Goal: Transaction & Acquisition: Purchase product/service

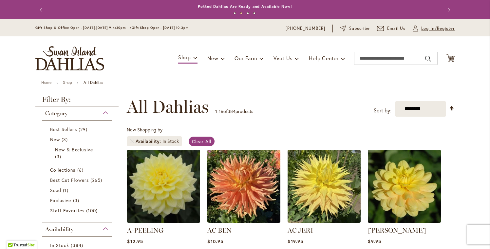
click at [430, 28] on span "Log In/Register" at bounding box center [437, 28] width 33 height 7
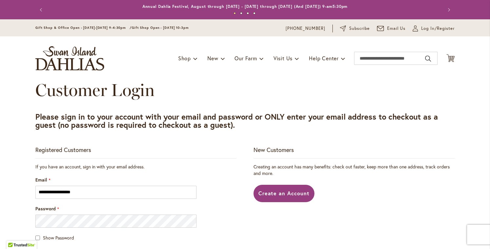
scroll to position [71, 0]
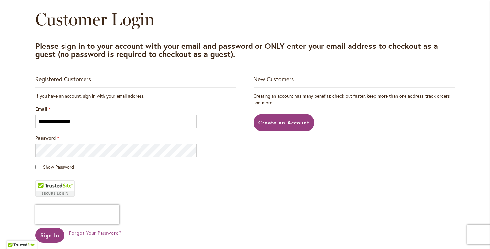
click at [38, 168] on div "Show Password" at bounding box center [135, 166] width 201 height 7
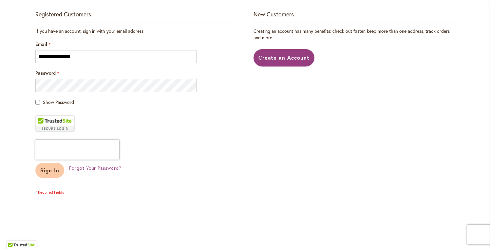
click at [49, 176] on button "Sign In" at bounding box center [49, 170] width 29 height 15
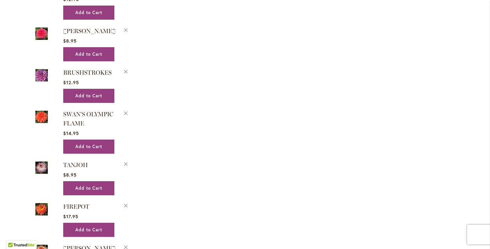
scroll to position [624, 0]
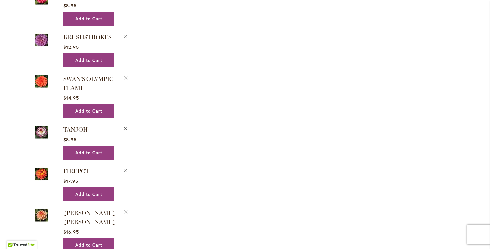
click at [124, 127] on button "Remove TANJOH from Wishlist" at bounding box center [126, 127] width 6 height 7
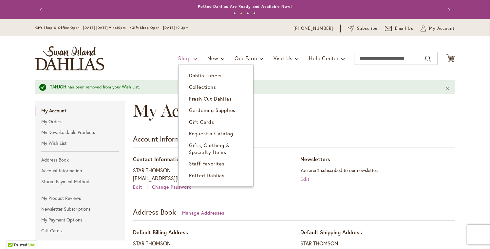
click at [178, 59] on span "Shop" at bounding box center [184, 58] width 13 height 7
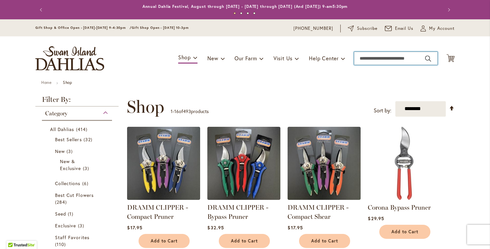
click at [380, 56] on input "Search" at bounding box center [395, 58] width 83 height 13
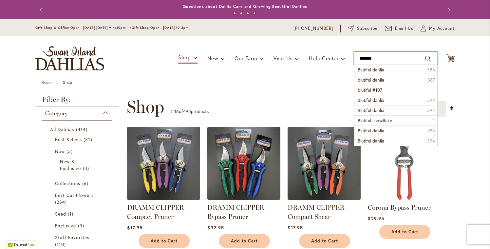
type input "********"
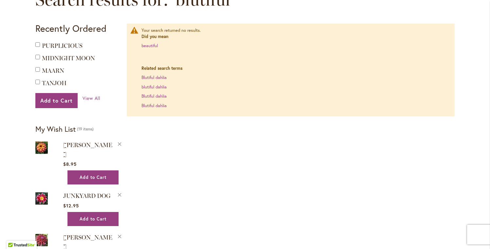
scroll to position [35, 0]
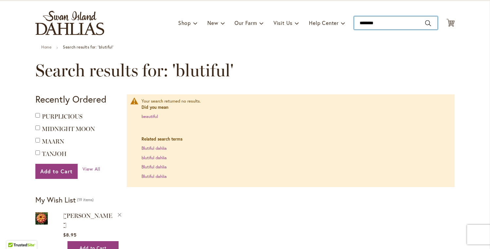
click at [386, 24] on input "********" at bounding box center [395, 22] width 83 height 13
click at [426, 22] on input "********" at bounding box center [395, 22] width 83 height 13
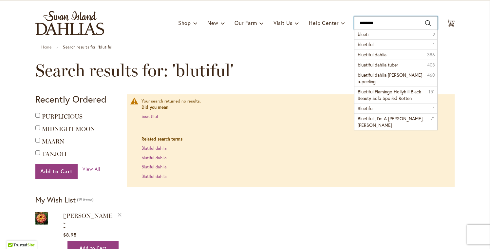
type input "*********"
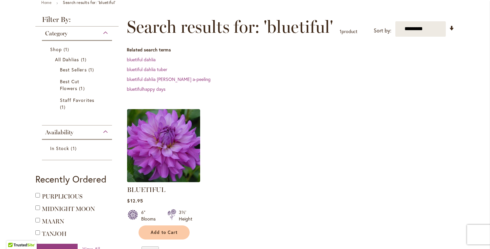
scroll to position [112, 0]
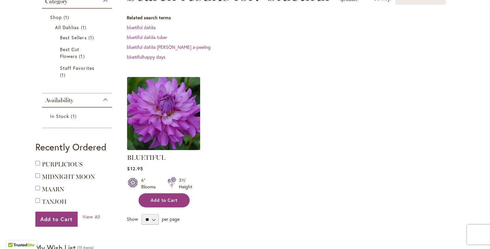
click at [172, 201] on span "Add to Cart" at bounding box center [164, 200] width 27 height 6
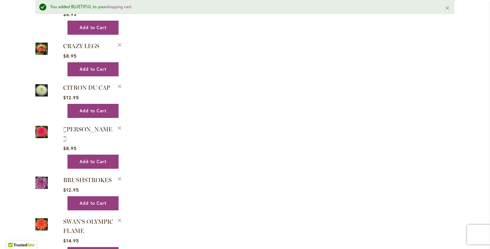
scroll to position [582, 0]
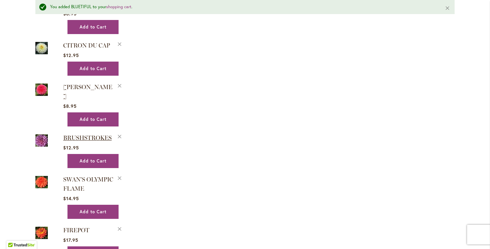
click at [82, 134] on span "BRUSHSTROKES" at bounding box center [87, 137] width 48 height 7
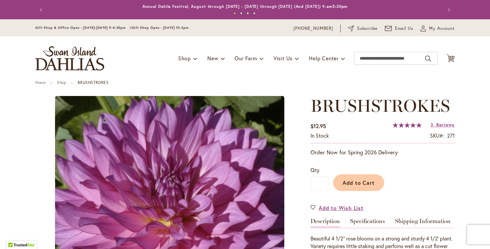
type input "****"
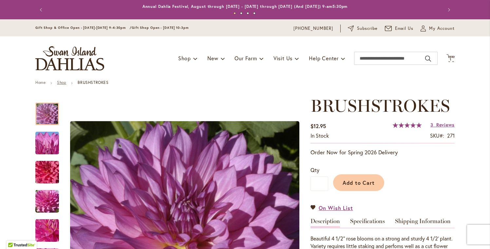
click at [58, 82] on link "Shop" at bounding box center [61, 82] width 9 height 5
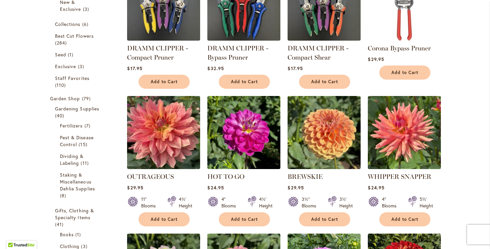
scroll to position [88, 0]
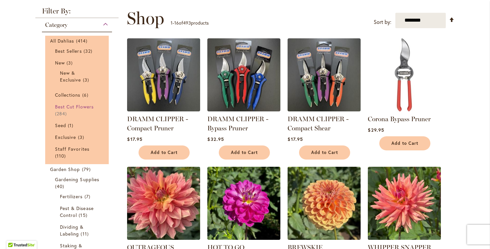
click at [73, 106] on span "Best Cut Flowers" at bounding box center [74, 106] width 39 height 6
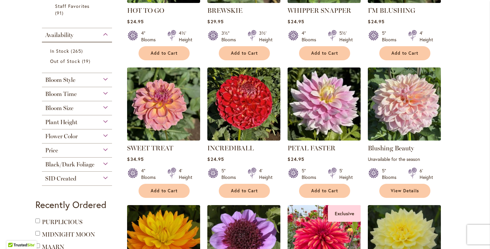
scroll to position [200, 0]
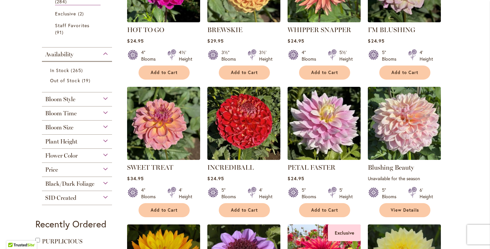
click at [103, 155] on div "Flower Color" at bounding box center [77, 154] width 70 height 10
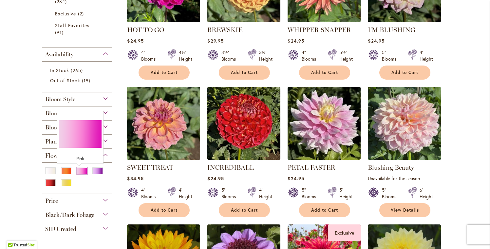
click at [79, 171] on div "Pink" at bounding box center [82, 170] width 10 height 7
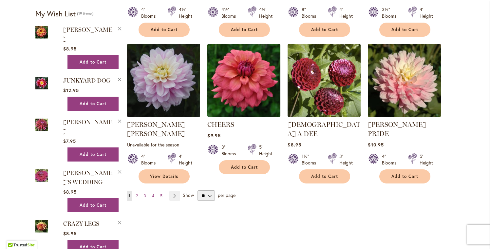
scroll to position [565, 0]
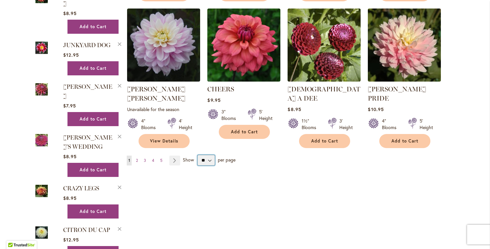
select select "**"
click option "**" at bounding box center [0, 0] width 0 height 0
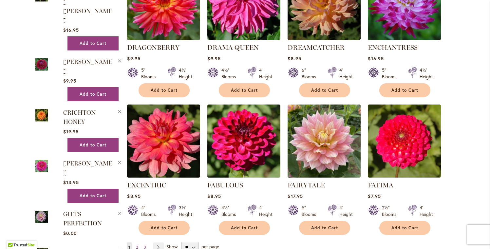
scroll to position [1084, 0]
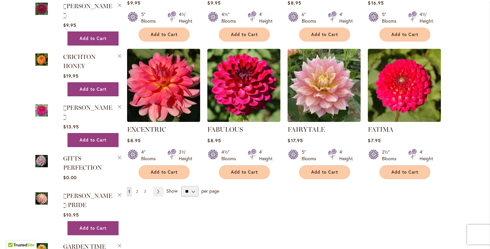
click at [134, 187] on link "Page 2" at bounding box center [136, 192] width 5 height 10
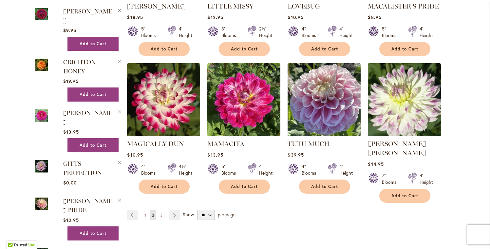
scroll to position [1079, 0]
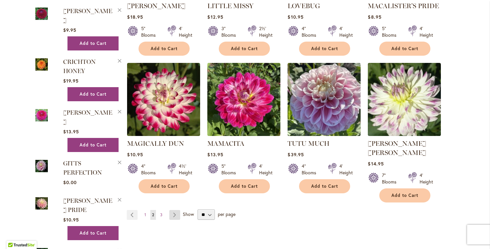
click at [173, 210] on link "Page Next" at bounding box center [174, 215] width 11 height 10
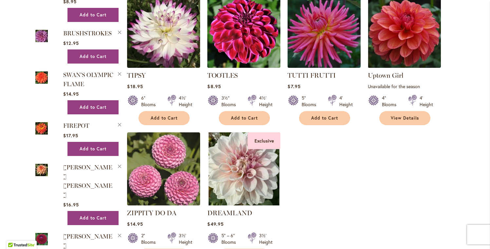
scroll to position [1019, 0]
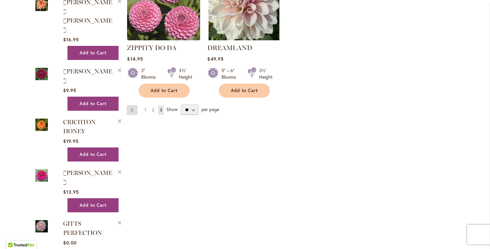
click at [131, 105] on link "Page Previous" at bounding box center [132, 110] width 11 height 10
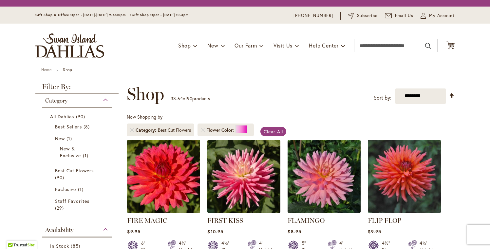
scroll to position [250, 0]
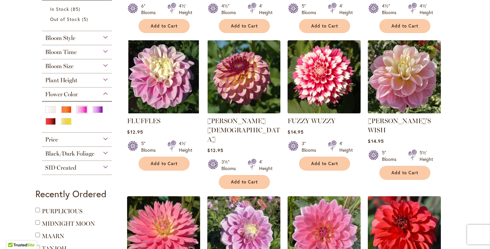
click at [393, 94] on img at bounding box center [404, 76] width 77 height 77
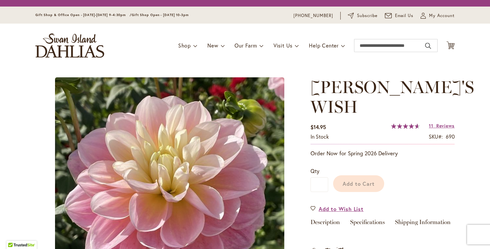
type input "****"
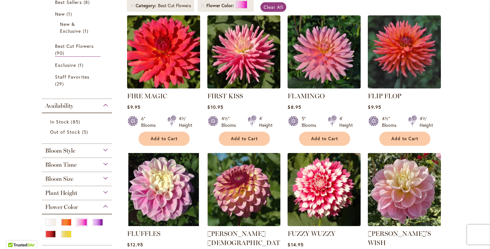
scroll to position [153, 0]
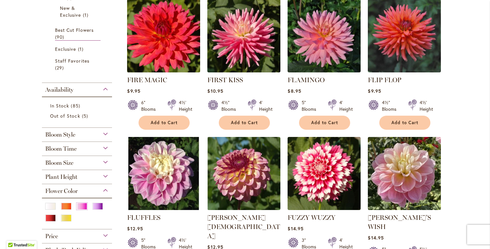
click at [164, 167] on img at bounding box center [163, 173] width 73 height 73
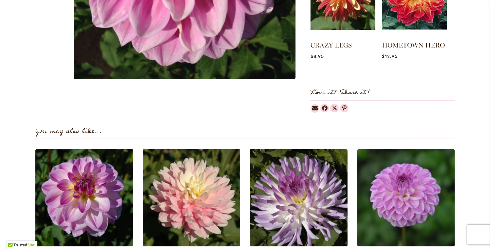
scroll to position [330, 0]
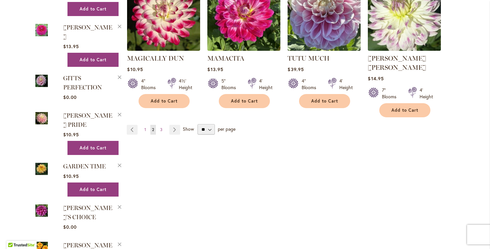
scroll to position [1155, 0]
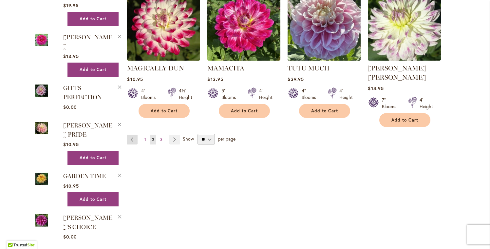
click at [130, 134] on link "Page Previous" at bounding box center [132, 139] width 11 height 10
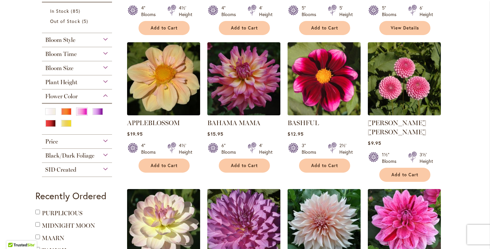
scroll to position [297, 0]
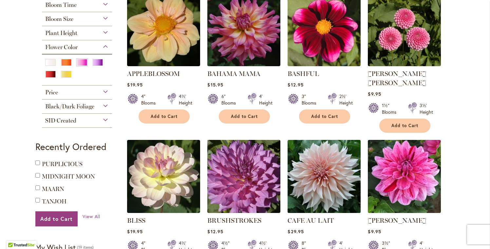
click at [323, 159] on img at bounding box center [324, 176] width 77 height 77
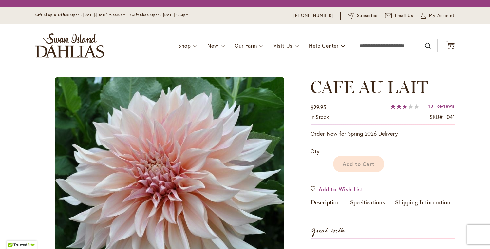
type input "****"
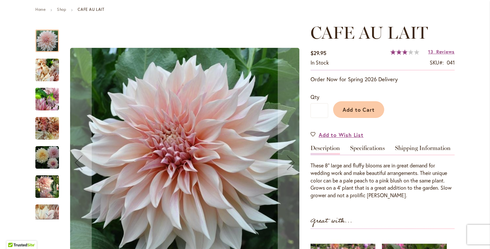
scroll to position [41, 0]
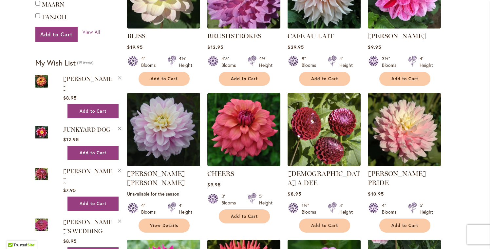
scroll to position [483, 0]
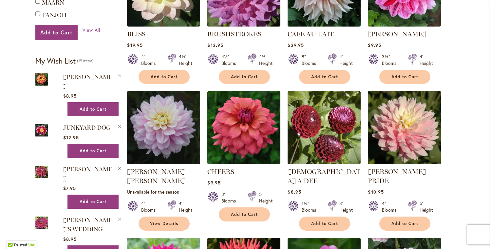
click at [408, 128] on img at bounding box center [404, 127] width 77 height 77
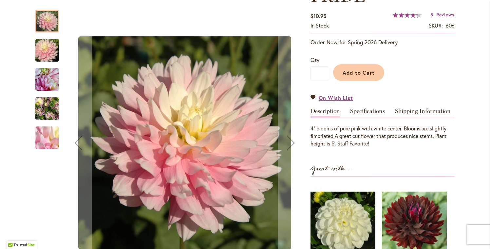
scroll to position [130, 0]
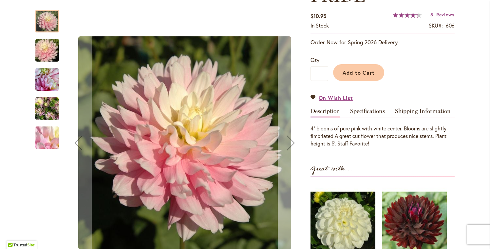
click at [291, 147] on div "Next" at bounding box center [291, 143] width 26 height 26
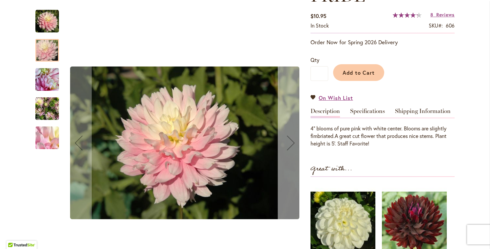
click at [291, 147] on div "Next" at bounding box center [291, 143] width 26 height 26
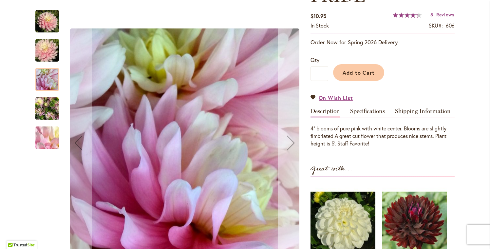
click at [291, 147] on div "Next" at bounding box center [291, 143] width 26 height 26
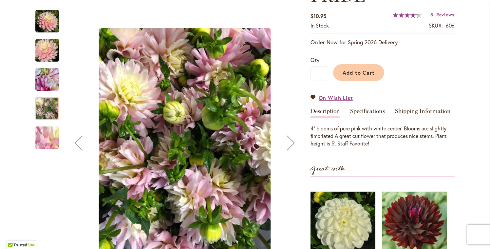
click at [291, 147] on div "Next" at bounding box center [291, 143] width 26 height 26
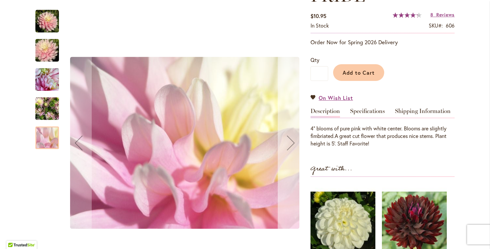
click at [291, 147] on div "Next" at bounding box center [291, 143] width 26 height 26
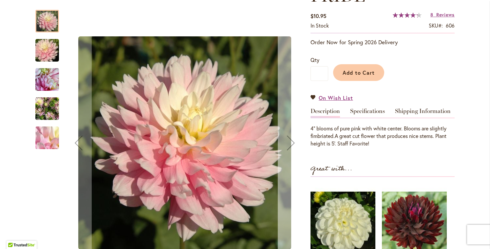
click at [291, 147] on div "Next" at bounding box center [291, 143] width 26 height 26
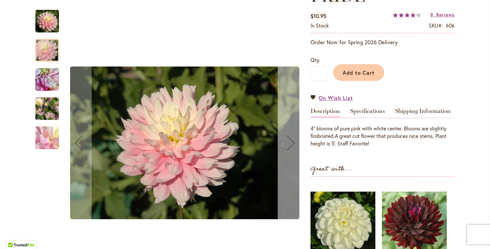
click at [291, 147] on div "Next" at bounding box center [291, 143] width 26 height 26
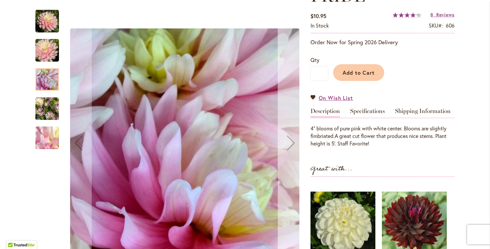
click at [291, 147] on div "Next" at bounding box center [291, 143] width 26 height 26
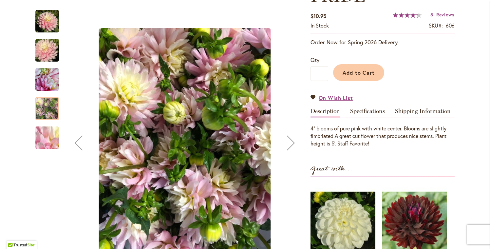
click at [291, 147] on div "Next" at bounding box center [291, 143] width 26 height 26
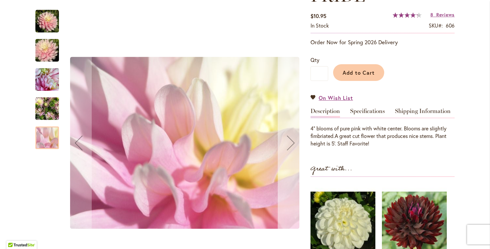
click at [291, 147] on div "Next" at bounding box center [291, 143] width 26 height 26
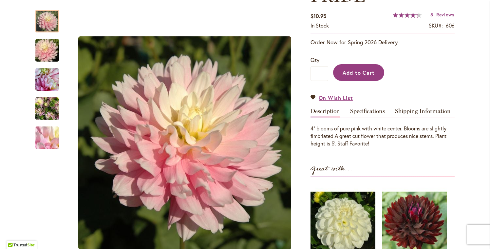
click at [360, 77] on button "Add to Cart" at bounding box center [358, 72] width 51 height 17
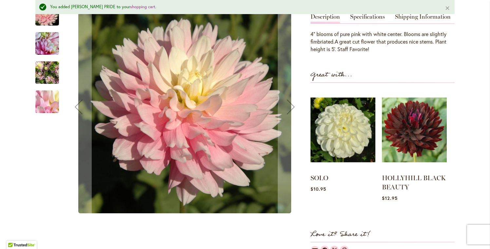
scroll to position [123, 0]
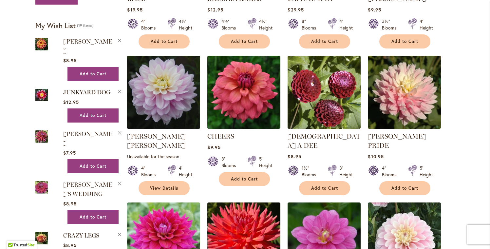
scroll to position [589, 0]
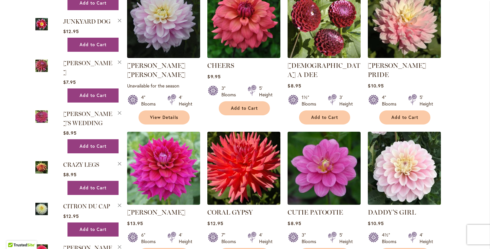
click at [400, 158] on img at bounding box center [404, 168] width 77 height 77
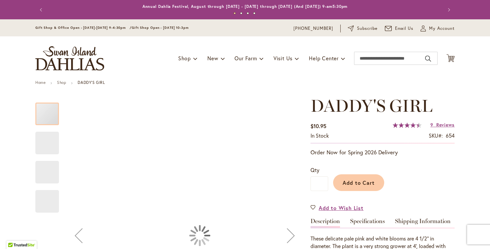
type input "****"
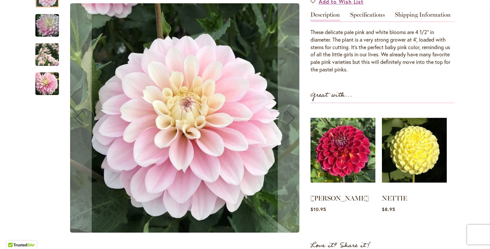
scroll to position [171, 0]
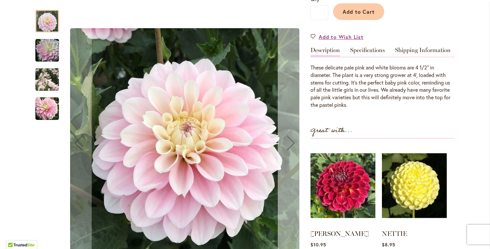
click at [287, 141] on div "Next" at bounding box center [291, 143] width 26 height 26
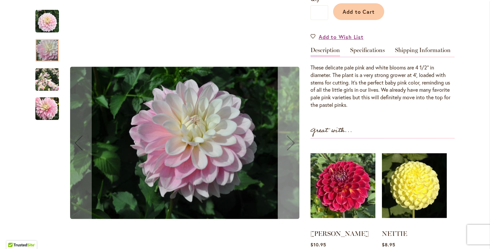
click at [286, 141] on div "Next" at bounding box center [291, 143] width 26 height 26
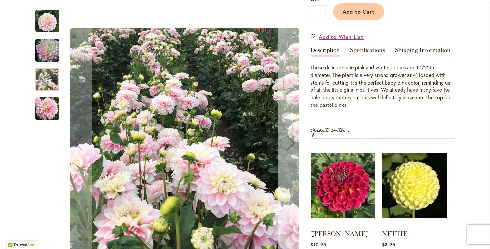
click at [286, 141] on div "Next" at bounding box center [291, 143] width 26 height 26
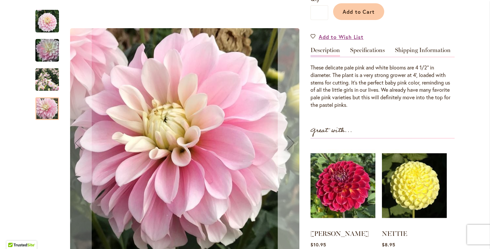
click at [286, 141] on div "Next" at bounding box center [291, 143] width 26 height 26
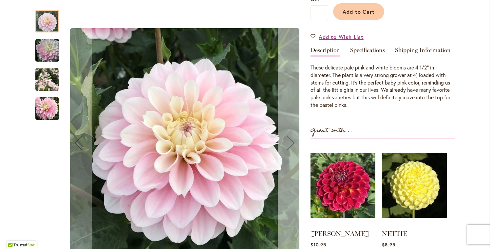
click at [286, 141] on div "Next" at bounding box center [291, 143] width 26 height 26
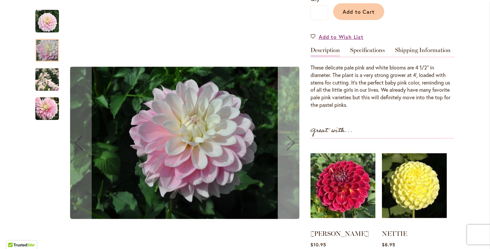
click at [286, 141] on div "Next" at bounding box center [291, 143] width 26 height 26
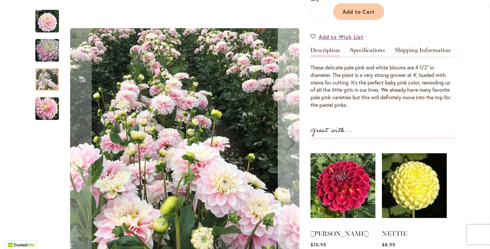
click at [286, 141] on div "Next" at bounding box center [291, 143] width 26 height 26
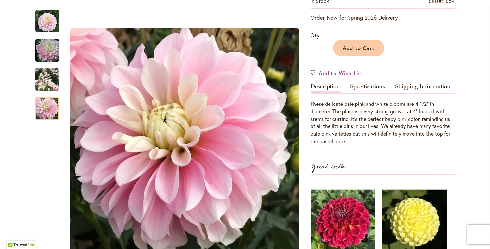
scroll to position [118, 0]
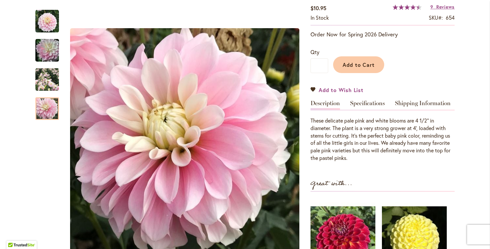
click at [324, 91] on span "Add to Wish List" at bounding box center [340, 90] width 45 height 8
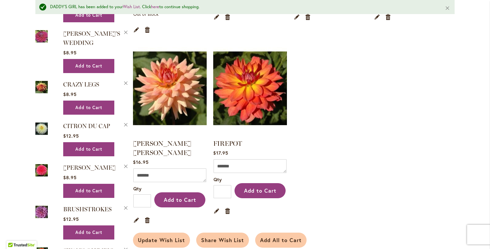
scroll to position [483, 0]
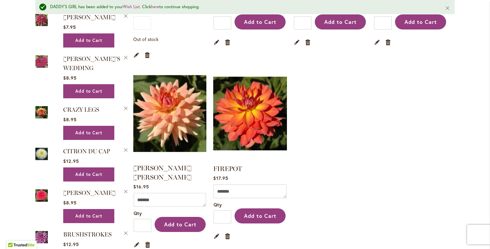
click at [185, 98] on img at bounding box center [170, 113] width 77 height 96
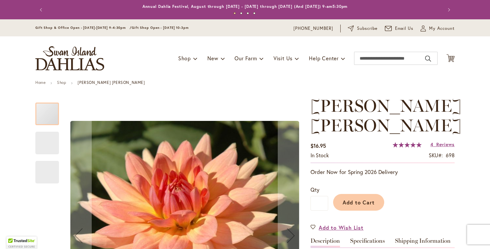
type input "****"
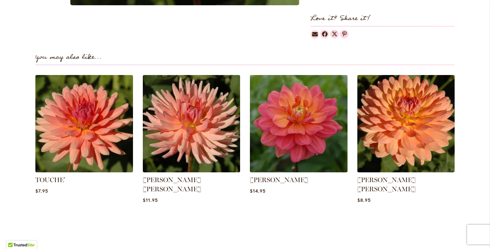
scroll to position [459, 0]
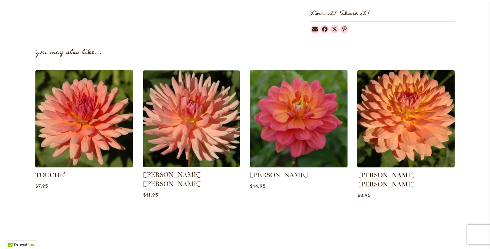
click at [187, 104] on img at bounding box center [190, 118] width 101 height 101
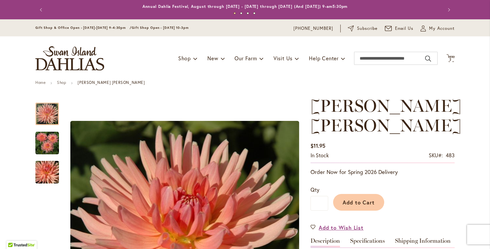
click at [40, 10] on button "Previous" at bounding box center [41, 9] width 13 height 13
click at [38, 11] on button "Previous" at bounding box center [41, 9] width 13 height 13
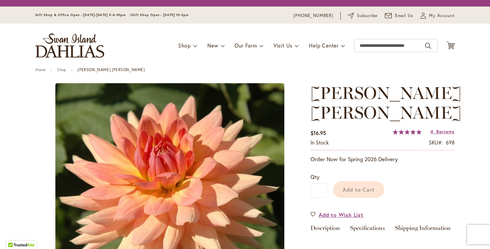
type input "****"
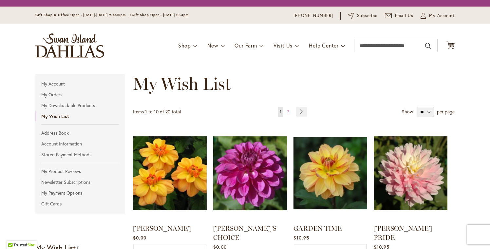
scroll to position [483, 0]
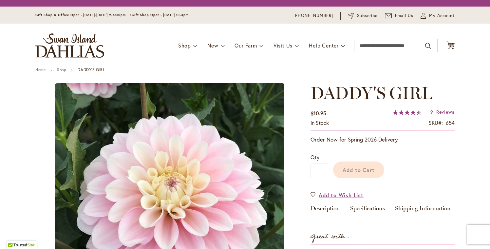
type input "****"
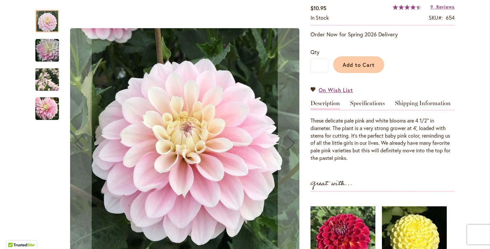
scroll to position [6, 0]
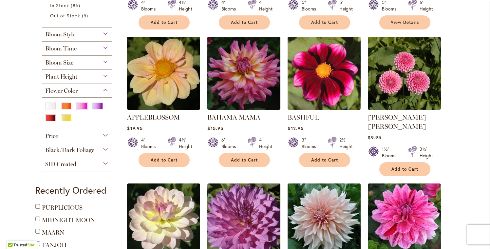
scroll to position [259, 0]
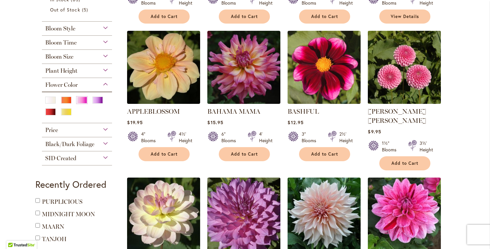
click at [404, 81] on img at bounding box center [404, 67] width 77 height 77
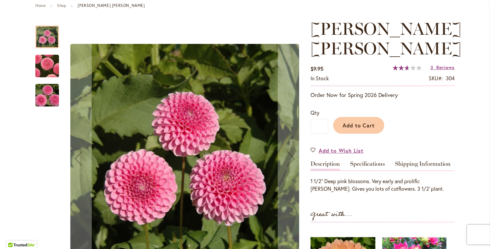
scroll to position [118, 0]
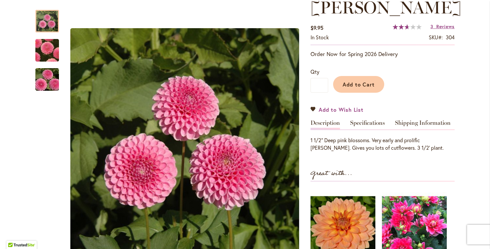
click at [333, 106] on span "Add to Wish List" at bounding box center [340, 110] width 45 height 8
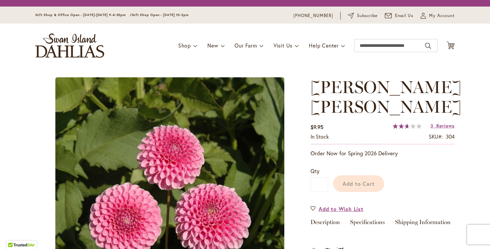
type input "****"
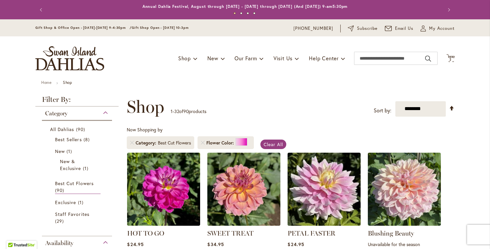
type input "**********"
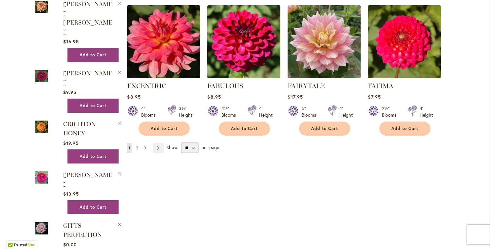
scroll to position [1137, 0]
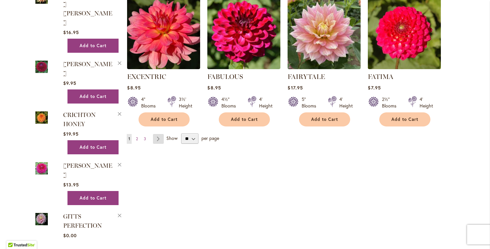
click at [158, 134] on link "Page Next" at bounding box center [158, 139] width 11 height 10
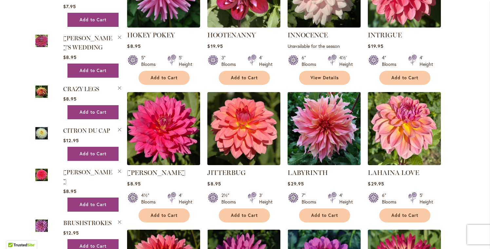
scroll to position [774, 0]
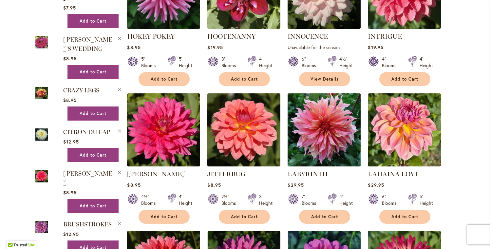
click at [310, 123] on img at bounding box center [324, 129] width 77 height 77
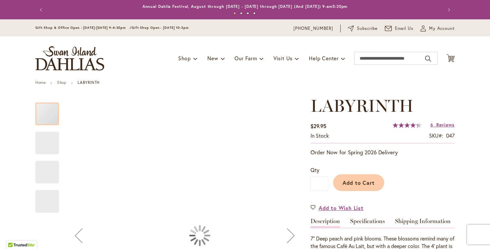
type input "****"
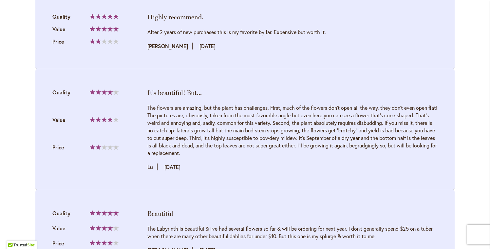
scroll to position [778, 0]
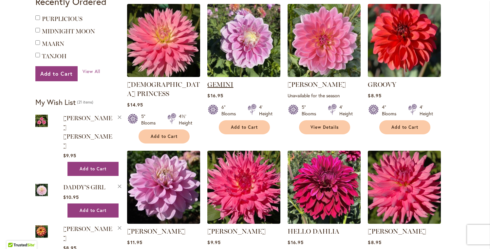
scroll to position [406, 0]
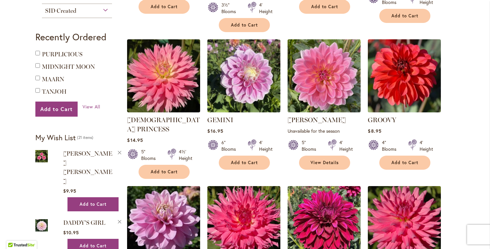
click at [102, 11] on div "SID Created" at bounding box center [77, 9] width 70 height 10
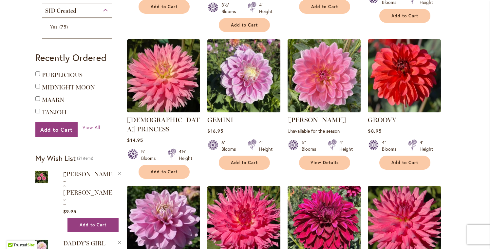
click at [102, 13] on div "SID Created" at bounding box center [77, 9] width 70 height 10
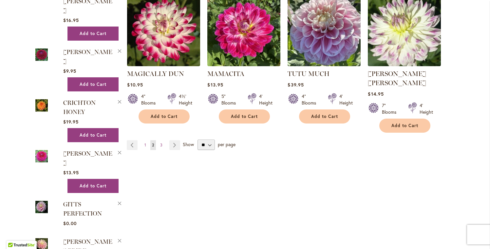
scroll to position [1160, 0]
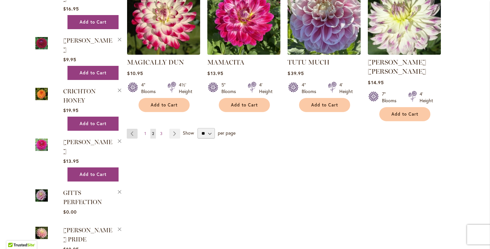
click at [131, 129] on link "Page Previous" at bounding box center [132, 134] width 11 height 10
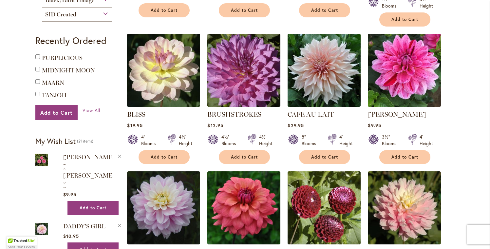
type input "**********"
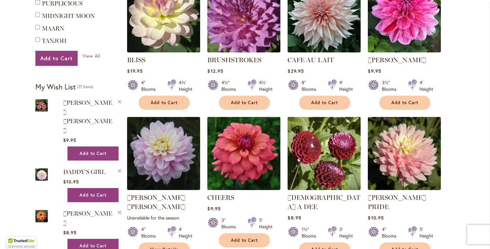
scroll to position [515, 0]
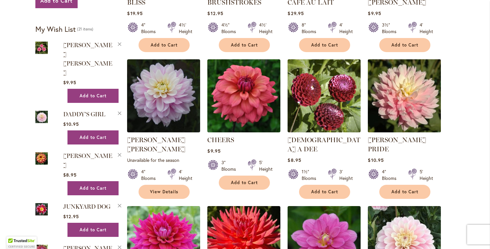
click at [412, 94] on img at bounding box center [404, 95] width 77 height 77
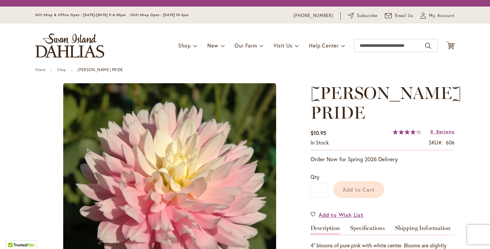
type input "****"
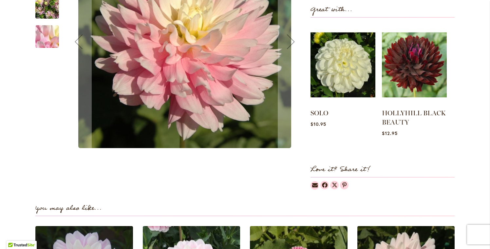
scroll to position [82, 0]
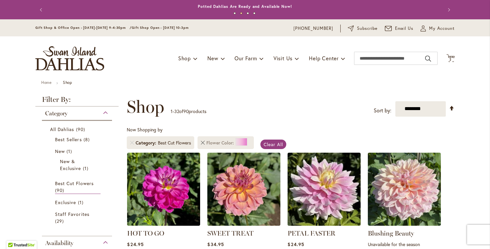
click at [201, 142] on link "Remove Flower Color Pink" at bounding box center [203, 143] width 4 height 4
click at [272, 144] on span "Clear All" at bounding box center [272, 144] width 19 height 6
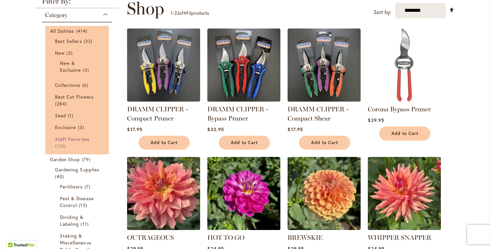
scroll to position [101, 0]
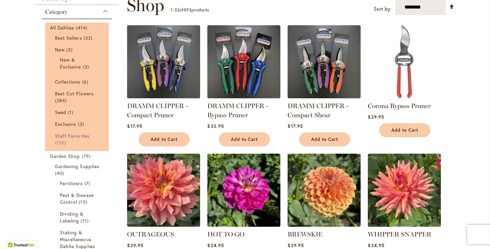
click at [69, 134] on span "Staff Favorites" at bounding box center [72, 136] width 34 height 6
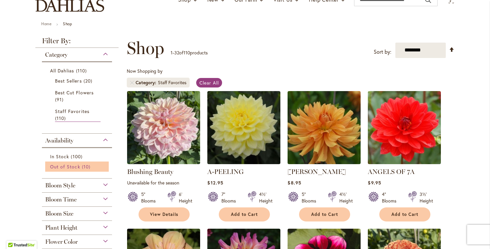
scroll to position [123, 0]
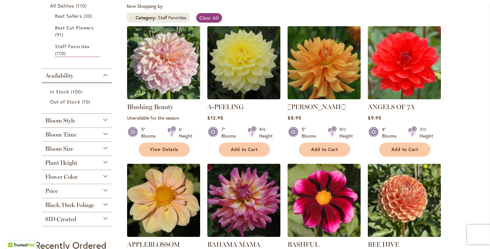
click at [103, 175] on div "Flower Color" at bounding box center [77, 175] width 70 height 10
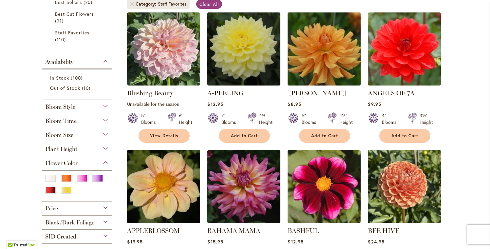
scroll to position [165, 0]
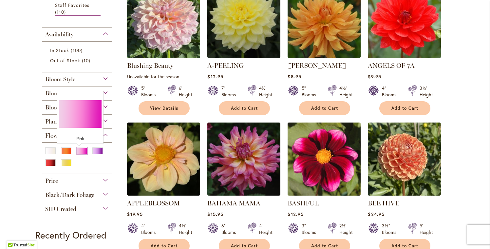
click at [77, 152] on div "Pink" at bounding box center [82, 150] width 10 height 7
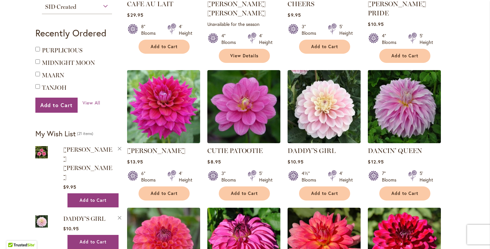
scroll to position [420, 0]
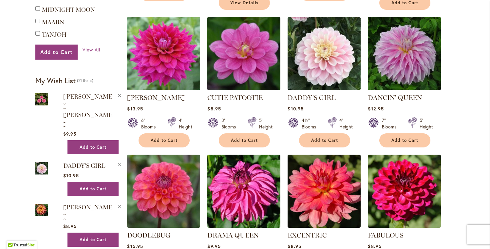
click at [246, 56] on img at bounding box center [244, 53] width 77 height 77
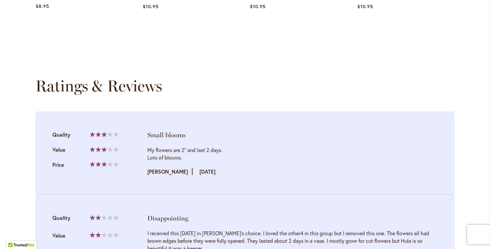
scroll to position [483, 0]
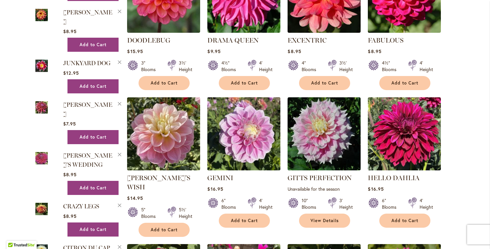
scroll to position [624, 0]
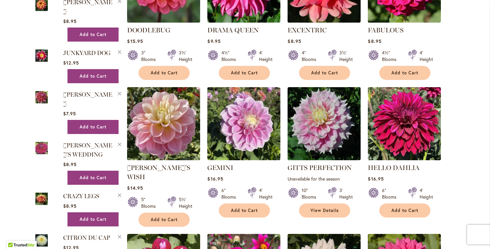
click at [152, 112] on img at bounding box center [163, 123] width 77 height 77
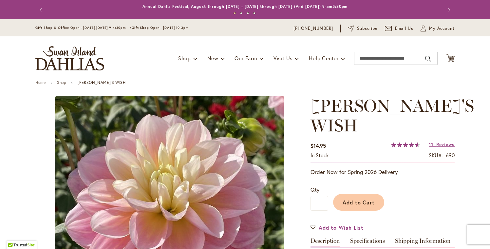
type input "****"
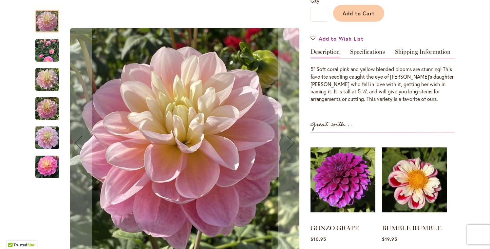
scroll to position [200, 0]
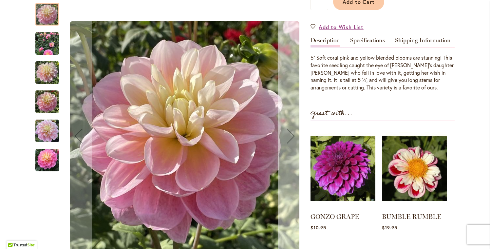
click at [289, 123] on div "Next" at bounding box center [291, 136] width 26 height 26
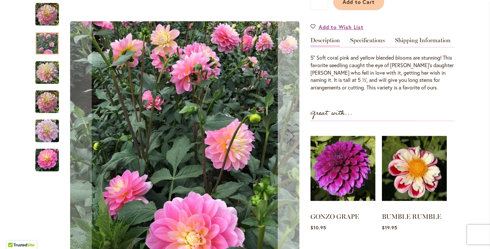
click at [289, 123] on div "Next" at bounding box center [291, 136] width 26 height 26
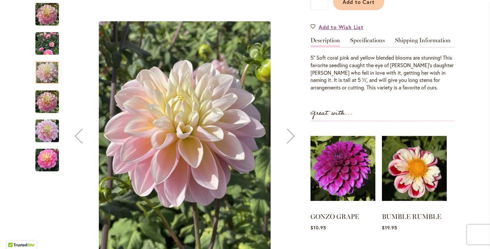
click at [289, 123] on div "Next" at bounding box center [291, 136] width 26 height 26
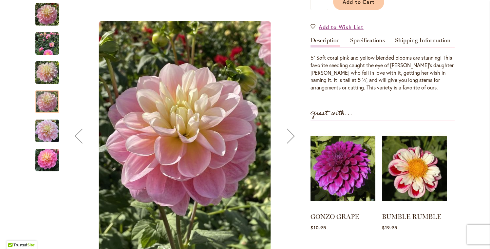
click at [289, 123] on div "Next" at bounding box center [291, 136] width 26 height 26
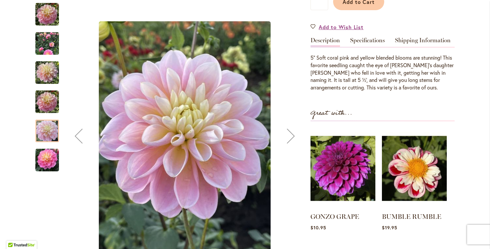
click at [289, 123] on div "Next" at bounding box center [291, 136] width 26 height 26
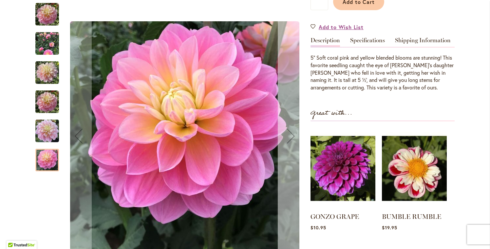
click at [289, 123] on div "Next" at bounding box center [291, 136] width 26 height 26
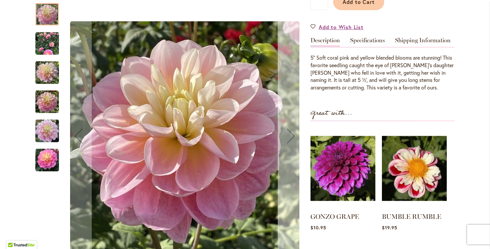
click at [289, 123] on div "Next" at bounding box center [291, 136] width 26 height 26
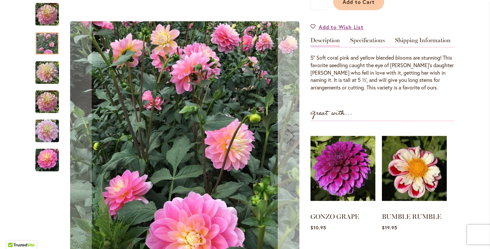
click at [289, 123] on div "Next" at bounding box center [291, 136] width 26 height 26
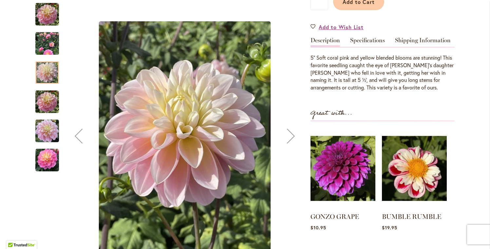
click at [289, 123] on div "Next" at bounding box center [291, 136] width 26 height 26
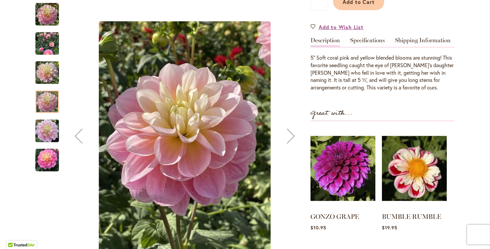
click at [289, 123] on div "Next" at bounding box center [291, 136] width 26 height 26
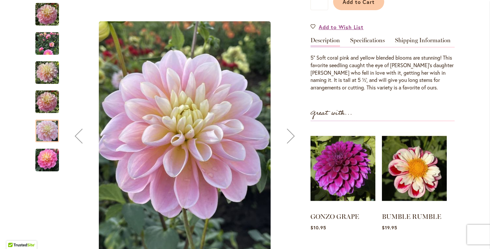
click at [289, 123] on div "Next" at bounding box center [291, 136] width 26 height 26
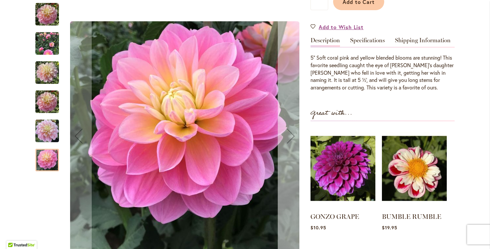
click at [289, 123] on div "Next" at bounding box center [291, 136] width 26 height 26
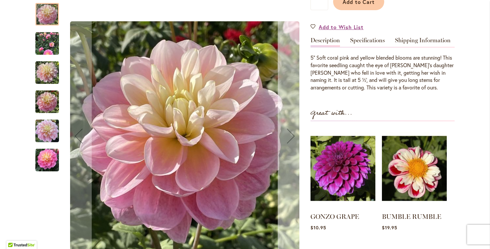
click at [289, 123] on div "Next" at bounding box center [291, 136] width 26 height 26
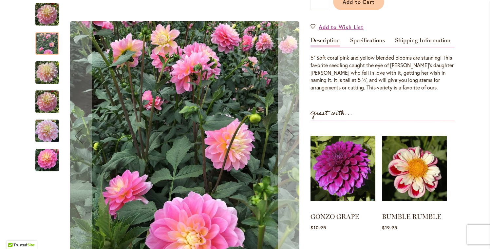
click at [289, 123] on div "Next" at bounding box center [291, 136] width 26 height 26
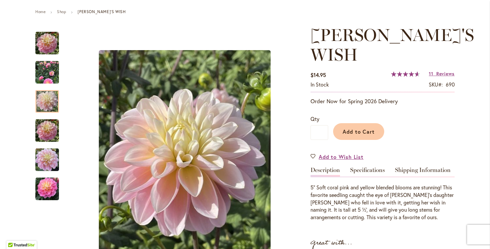
scroll to position [100, 0]
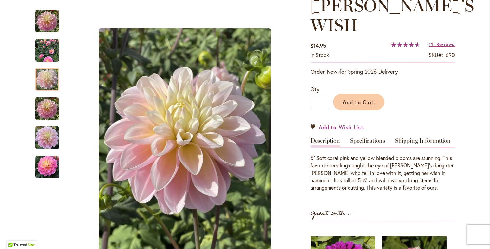
click at [338, 123] on span "Add to Wish List" at bounding box center [340, 127] width 45 height 8
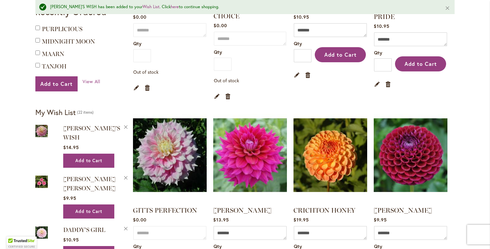
scroll to position [94, 0]
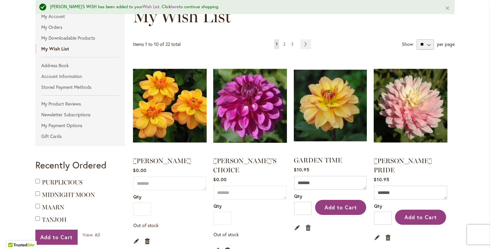
click at [306, 227] on link "Remove item" at bounding box center [308, 227] width 6 height 7
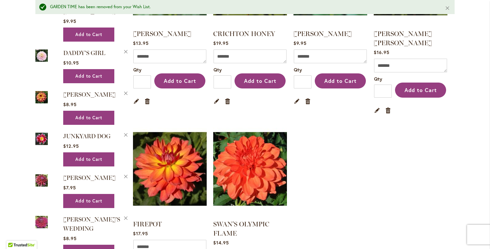
scroll to position [489, 0]
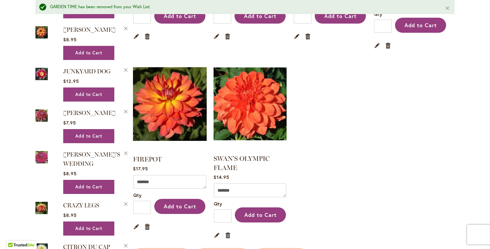
click at [225, 231] on link "Remove item" at bounding box center [228, 234] width 6 height 7
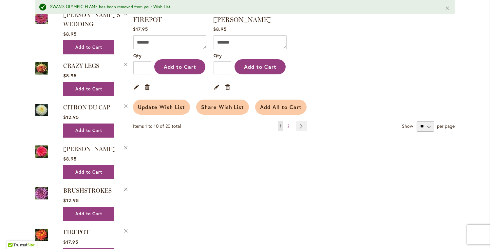
scroll to position [607, 0]
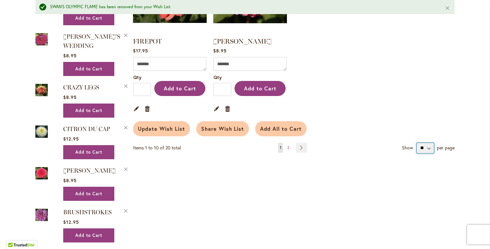
select select "**********"
click option "**" at bounding box center [0, 0] width 0 height 0
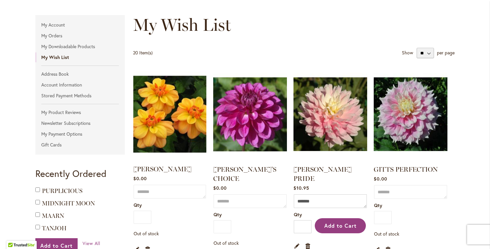
scroll to position [112, 0]
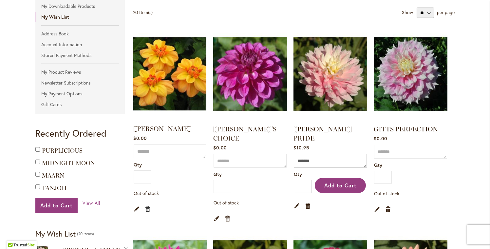
click at [145, 209] on link "Remove item" at bounding box center [148, 208] width 6 height 7
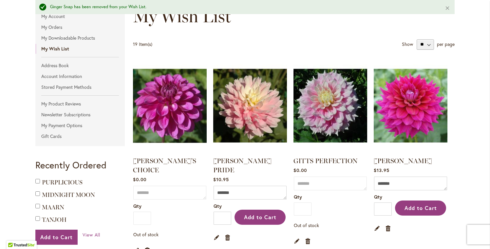
scroll to position [18, 0]
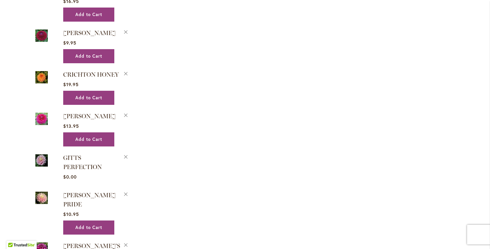
scroll to position [1013, 0]
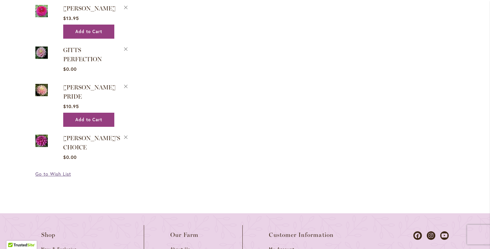
click at [45, 170] on span "Go to Wish List" at bounding box center [53, 173] width 36 height 6
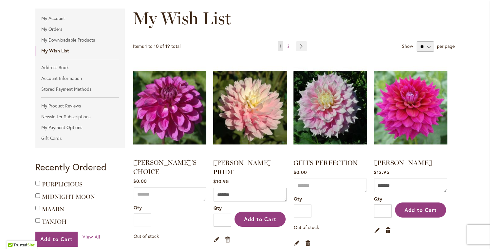
scroll to position [65, 0]
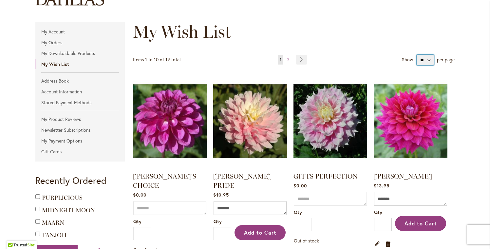
select select "**********"
click option "**" at bounding box center [0, 0] width 0 height 0
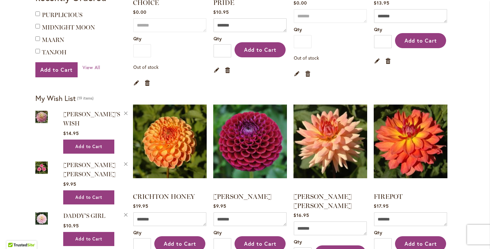
scroll to position [135, 0]
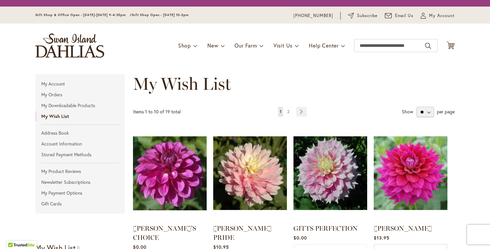
scroll to position [65, 0]
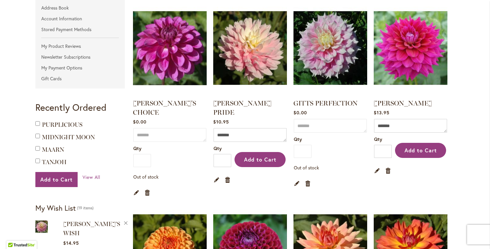
scroll to position [134, 0]
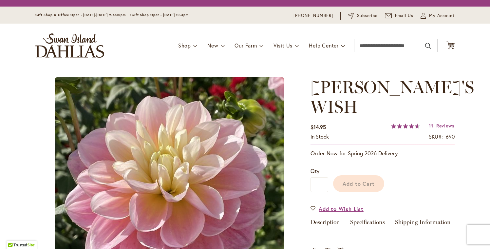
scroll to position [100, 0]
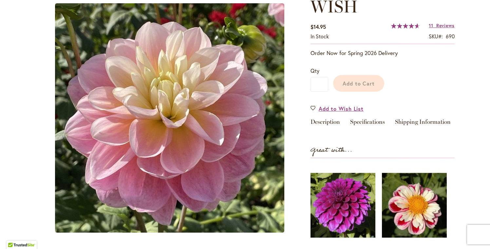
type input "****"
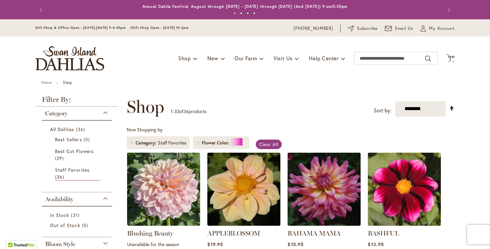
type input "**********"
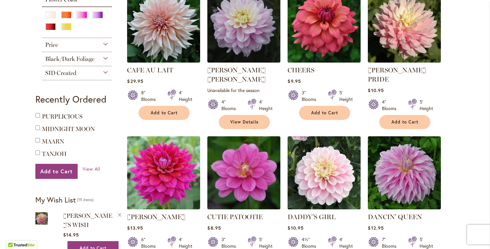
scroll to position [230, 0]
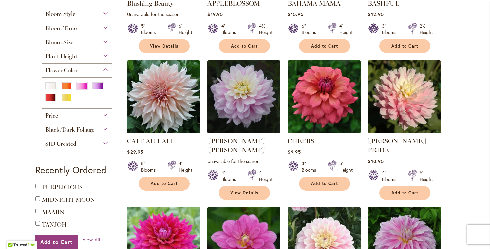
click at [171, 103] on img at bounding box center [163, 96] width 77 height 77
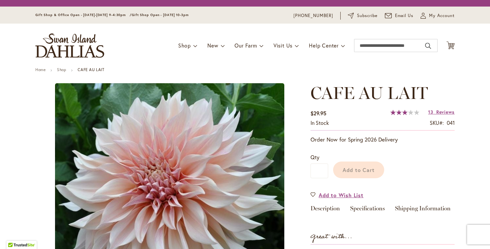
type input "****"
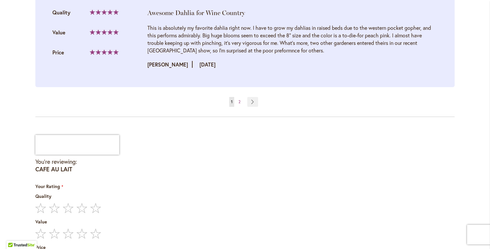
scroll to position [1620, 0]
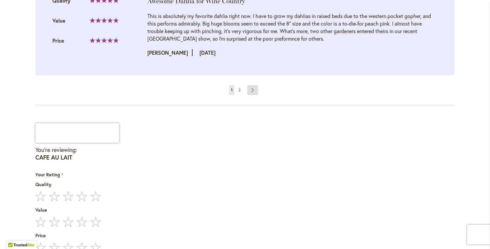
click at [251, 89] on link "Page Next" at bounding box center [252, 90] width 11 height 10
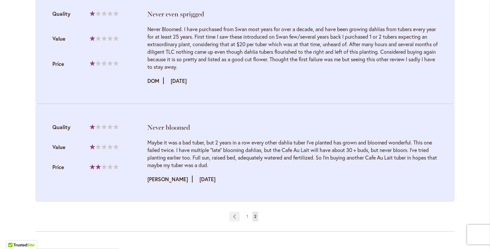
scroll to position [995, 0]
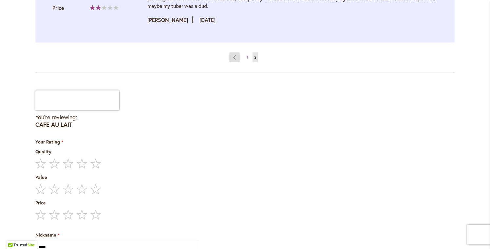
click at [235, 60] on link "Page Previous" at bounding box center [234, 57] width 11 height 10
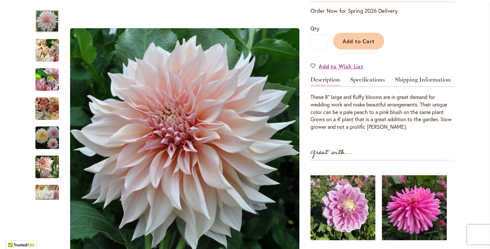
scroll to position [0, 0]
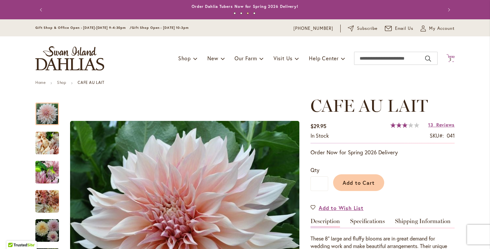
click at [448, 58] on icon "Cart .cls-1 { fill: #231f20; }" at bounding box center [450, 58] width 8 height 8
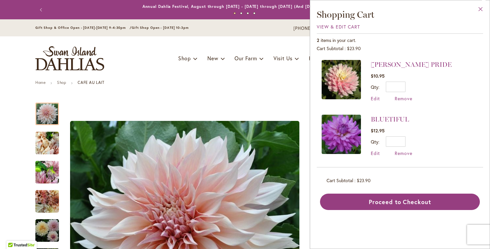
click at [480, 9] on button "Close" at bounding box center [480, 10] width 18 height 21
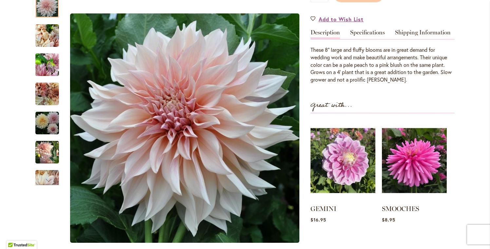
scroll to position [124, 0]
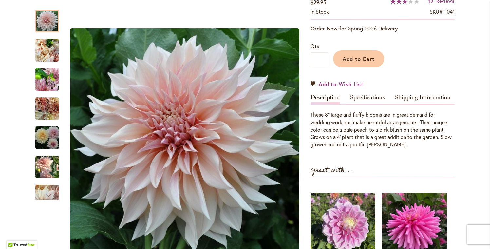
click at [345, 83] on span "Add to Wish List" at bounding box center [340, 84] width 45 height 8
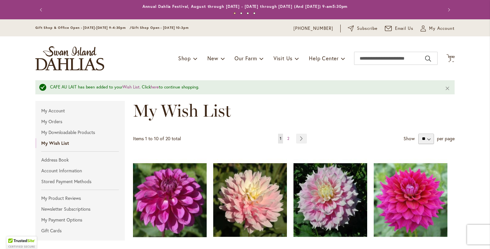
type input "**********"
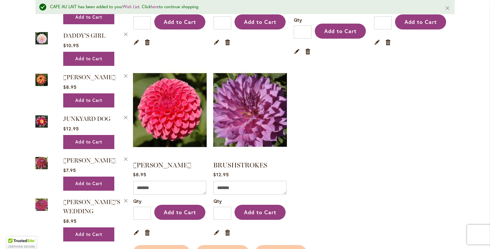
scroll to position [636, 0]
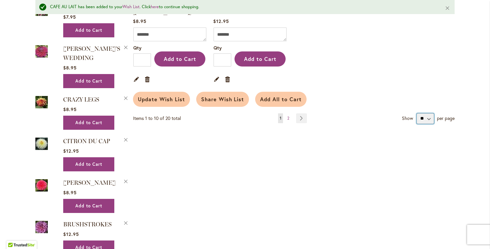
select select "**********"
click option "**" at bounding box center [0, 0] width 0 height 0
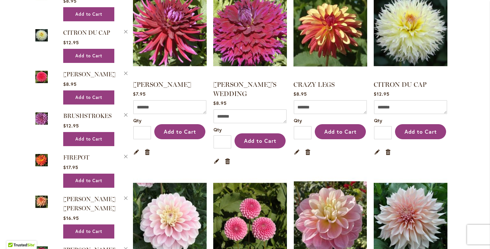
scroll to position [836, 0]
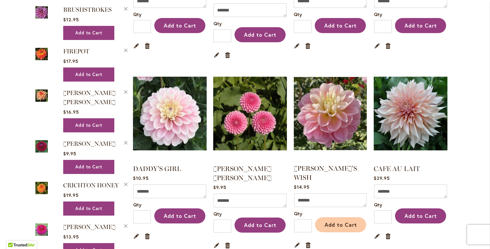
click at [338, 221] on span "Add to Cart" at bounding box center [340, 224] width 32 height 7
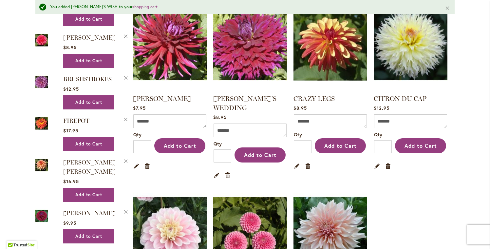
scroll to position [884, 0]
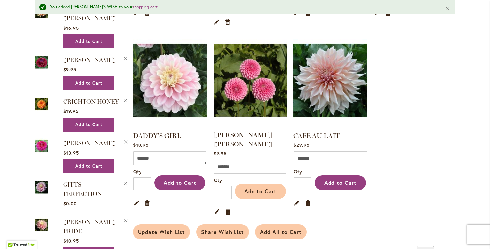
click at [255, 188] on span "Add to Cart" at bounding box center [260, 191] width 32 height 7
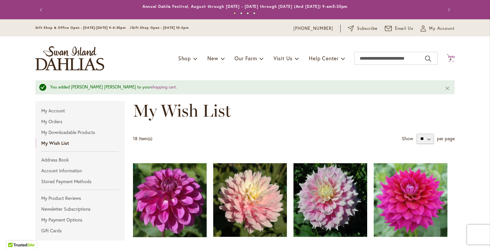
click at [449, 57] on icon at bounding box center [450, 58] width 8 height 8
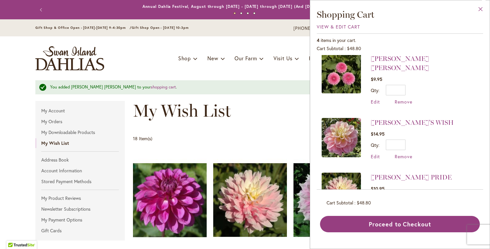
click at [477, 9] on button "Close" at bounding box center [480, 10] width 18 height 21
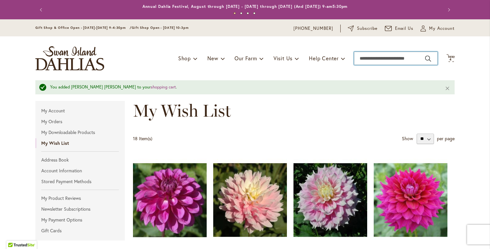
click at [394, 59] on input "Search" at bounding box center [395, 58] width 83 height 13
type input "********"
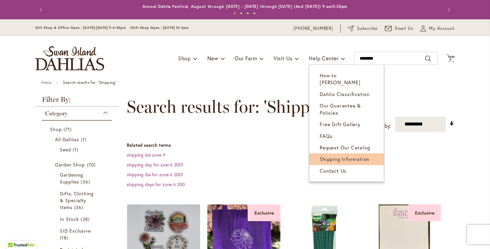
click at [344, 155] on span "Shipping Information" at bounding box center [344, 158] width 50 height 7
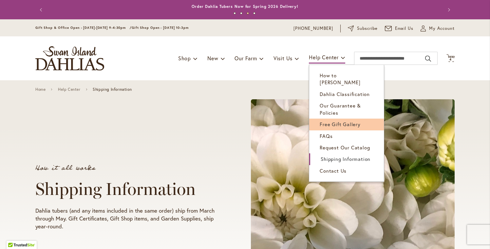
click at [339, 121] on span "Free Gift Gallery" at bounding box center [339, 124] width 41 height 7
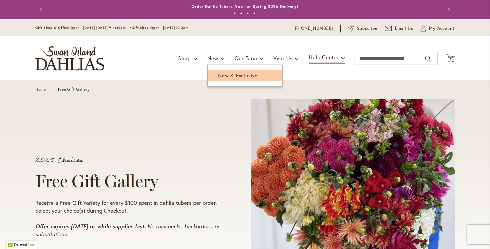
click at [219, 74] on span "New & Exclusive" at bounding box center [238, 75] width 40 height 7
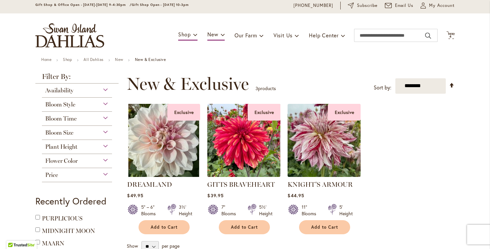
scroll to position [65, 0]
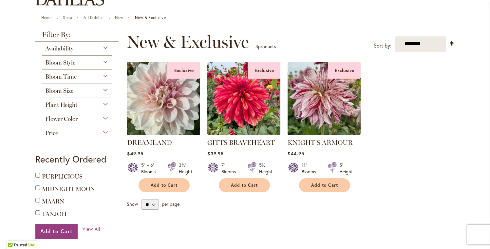
click at [173, 109] on img at bounding box center [163, 98] width 77 height 77
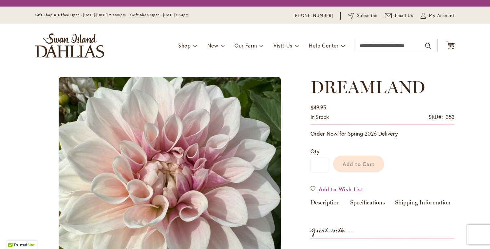
type input "****"
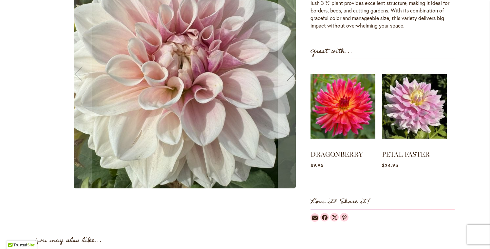
scroll to position [194, 0]
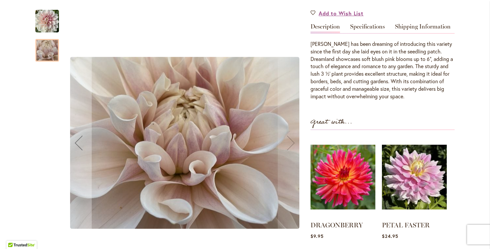
click at [288, 146] on img "DREAMLAND" at bounding box center [184, 143] width 229 height 172
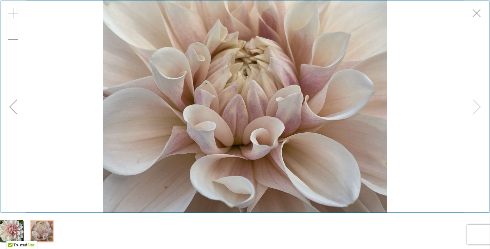
click at [475, 17] on div "Exit fullscreen" at bounding box center [476, 13] width 26 height 26
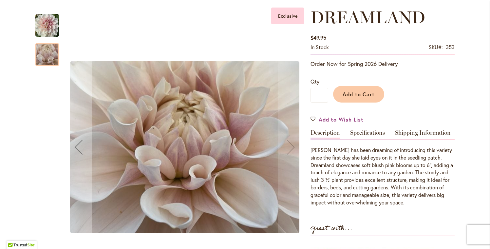
scroll to position [0, 0]
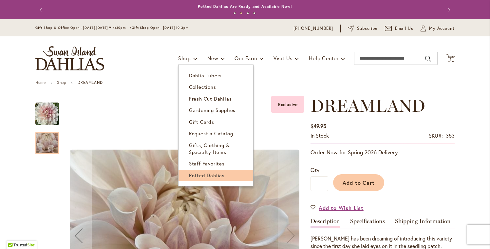
click at [208, 176] on span "Potted Dahlias" at bounding box center [207, 175] width 36 height 7
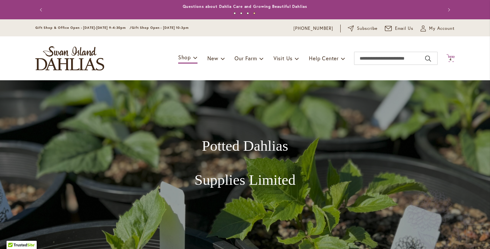
click at [450, 57] on icon "Cart .cls-1 { fill: #231f20; }" at bounding box center [450, 58] width 8 height 8
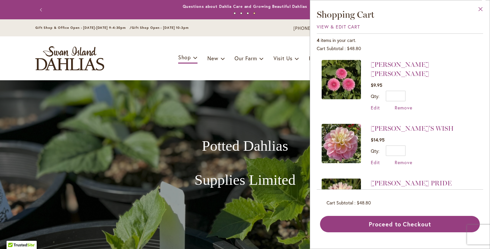
click at [480, 10] on button "Close" at bounding box center [480, 10] width 18 height 21
